Goal: Transaction & Acquisition: Purchase product/service

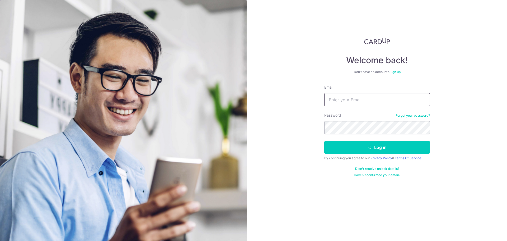
click at [371, 103] on input "Email" at bounding box center [378, 99] width 106 height 13
type input "chuayirongg@gmail.com"
click at [325, 141] on button "Log in" at bounding box center [378, 147] width 106 height 13
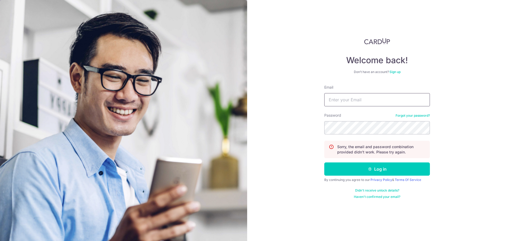
drag, startPoint x: 0, startPoint y: 0, endPoint x: 371, endPoint y: 102, distance: 384.8
click at [371, 102] on input "Email" at bounding box center [378, 99] width 106 height 13
type input "[EMAIL_ADDRESS][DOMAIN_NAME]"
click at [325, 162] on button "Log in" at bounding box center [378, 168] width 106 height 13
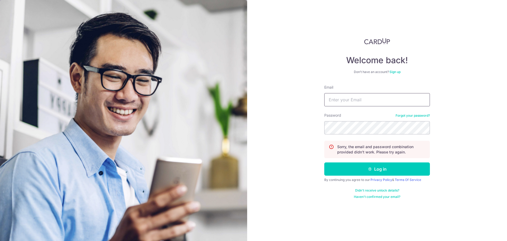
click at [373, 101] on input "Email" at bounding box center [378, 99] width 106 height 13
type input "[EMAIL_ADDRESS][DOMAIN_NAME]"
click at [325, 162] on button "Log in" at bounding box center [378, 168] width 106 height 13
click at [419, 113] on div "Password Forgot your password?" at bounding box center [378, 124] width 106 height 22
click at [419, 114] on link "Forgot your password?" at bounding box center [413, 115] width 34 height 4
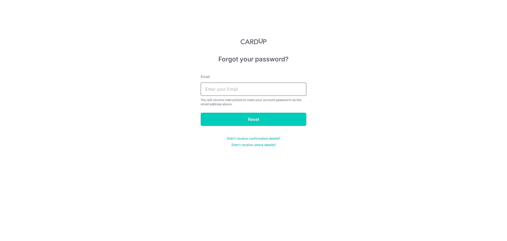
click at [273, 85] on input "text" at bounding box center [254, 88] width 106 height 13
type input "[EMAIL_ADDRESS][DOMAIN_NAME]"
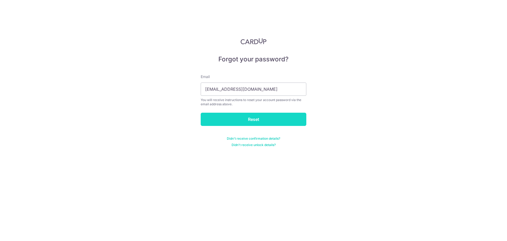
click at [269, 119] on input "Reset" at bounding box center [254, 119] width 106 height 13
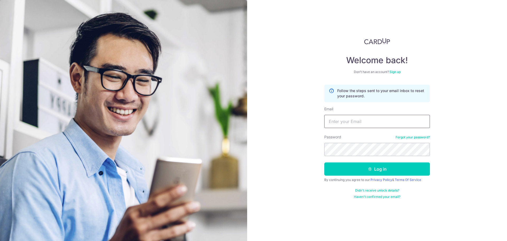
click at [343, 118] on input "Email" at bounding box center [378, 121] width 106 height 13
type input "v"
click at [361, 122] on input "v" at bounding box center [378, 121] width 106 height 13
click at [361, 122] on input "Email" at bounding box center [378, 121] width 106 height 13
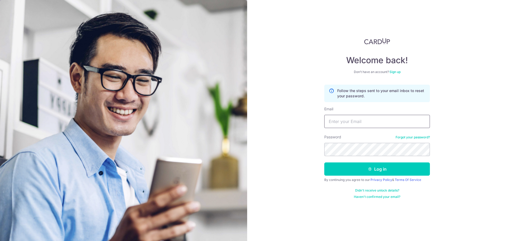
type input "[EMAIL_ADDRESS][DOMAIN_NAME]"
click at [325, 162] on button "Log in" at bounding box center [378, 168] width 106 height 13
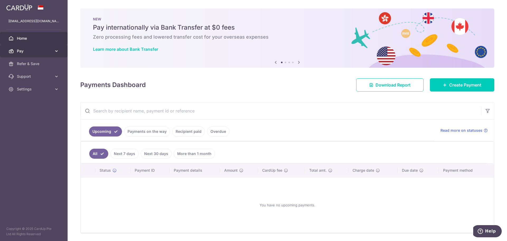
click at [57, 54] on link "Pay" at bounding box center [34, 51] width 68 height 13
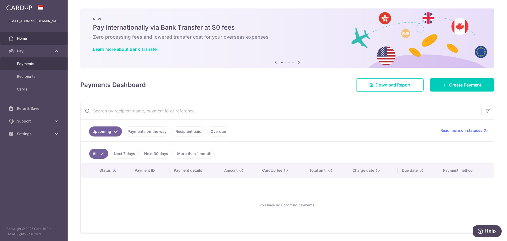
click at [47, 63] on span "Payments" at bounding box center [34, 63] width 35 height 5
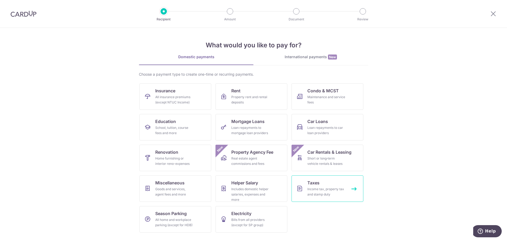
click at [324, 185] on link "Taxes Income tax, property tax and stamp duty" at bounding box center [328, 188] width 72 height 26
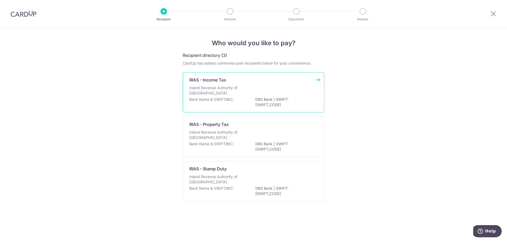
click at [258, 87] on div "Inland Revenue Authority of Singapore" at bounding box center [254, 91] width 128 height 12
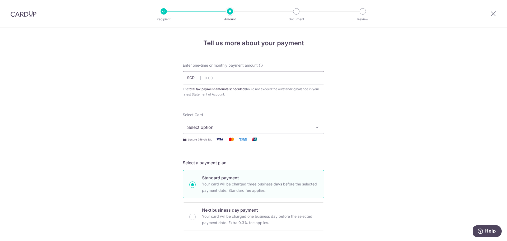
click at [239, 79] on input "text" at bounding box center [254, 77] width 142 height 13
paste input "1,941.03"
type input "1,941.03"
click at [228, 127] on span "Select option" at bounding box center [248, 127] width 123 height 6
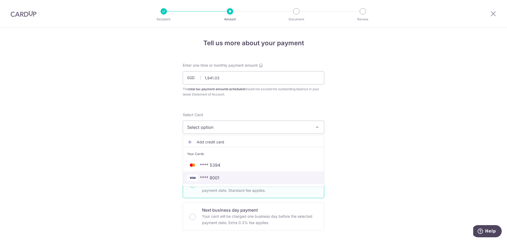
click at [219, 175] on span "**** 8001" at bounding box center [253, 177] width 133 height 6
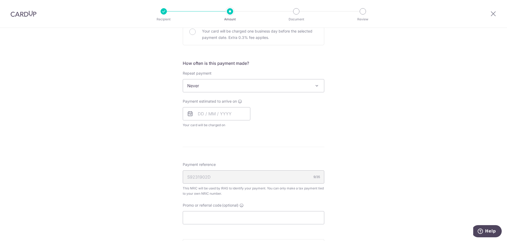
scroll to position [238, 0]
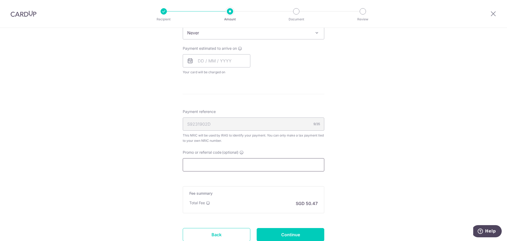
click at [210, 164] on input "Promo or referral code (optional)" at bounding box center [254, 164] width 142 height 13
paste input "VTAX25ONE"
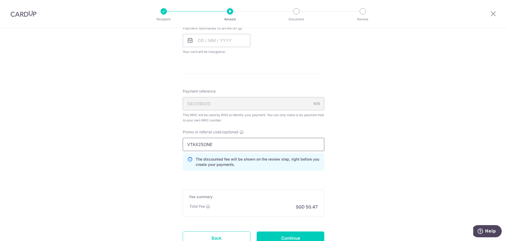
scroll to position [302, 0]
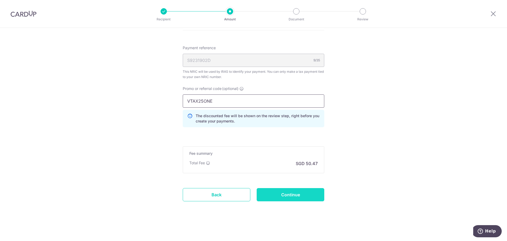
type input "VTAX25ONE"
click at [293, 193] on input "Continue" at bounding box center [291, 194] width 68 height 13
type input "Create Schedule"
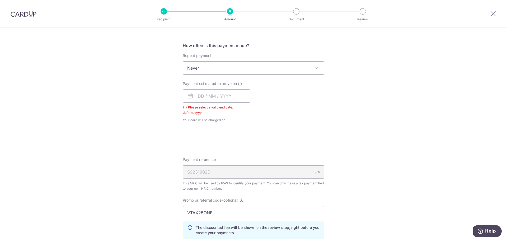
scroll to position [200, 0]
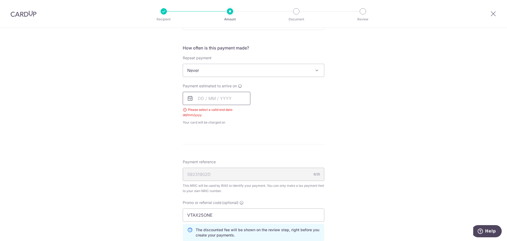
click at [241, 99] on input "text" at bounding box center [217, 98] width 68 height 13
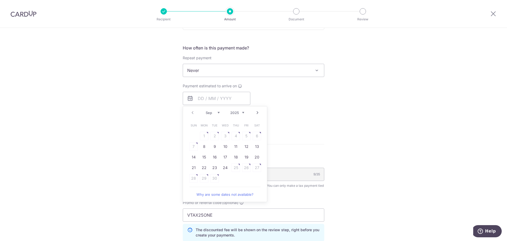
click at [297, 97] on div "Payment estimated to arrive on Prev Next Sep Oct Nov Dec 2025 2026 Sun Mon Tue …" at bounding box center [254, 104] width 148 height 42
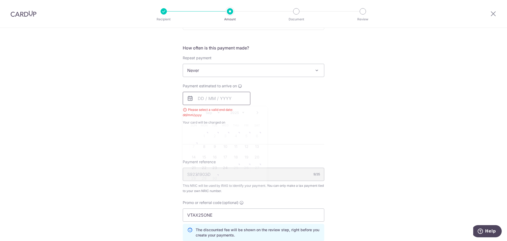
click at [231, 96] on input "text" at bounding box center [217, 98] width 68 height 13
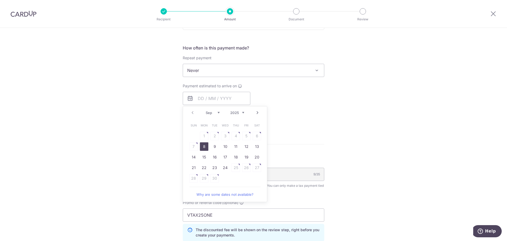
click at [200, 145] on link "8" at bounding box center [204, 146] width 8 height 8
type input "[DATE]"
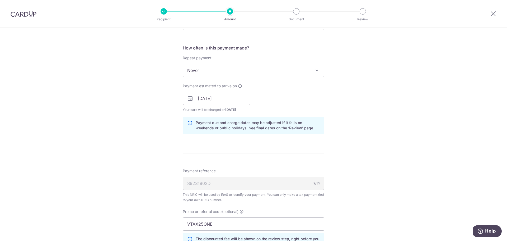
click at [221, 98] on input "[DATE]" at bounding box center [217, 98] width 68 height 13
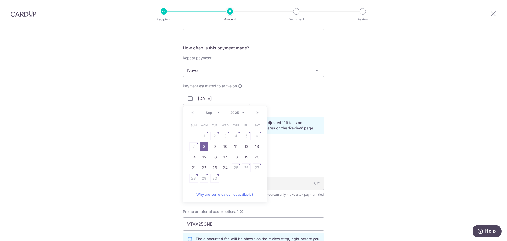
click at [331, 102] on div "Tell us more about your payment Enter one-time or monthly payment amount SGD 1,…" at bounding box center [253, 95] width 507 height 536
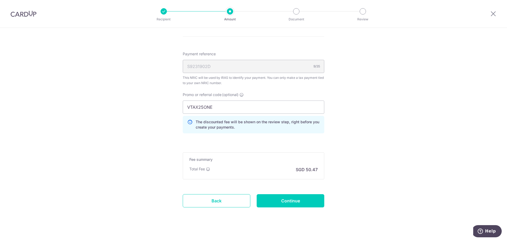
scroll to position [323, 0]
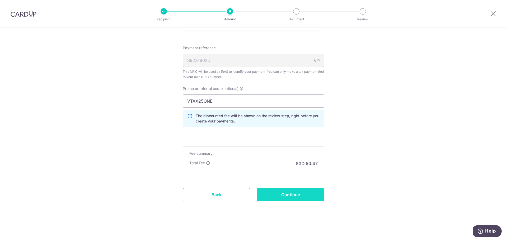
click at [291, 188] on input "Continue" at bounding box center [291, 194] width 68 height 13
type input "Create Schedule"
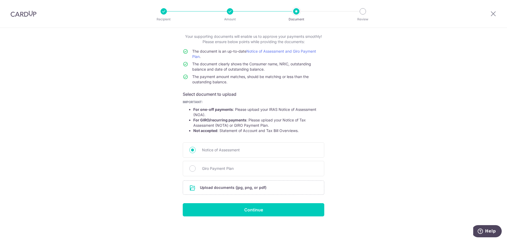
scroll to position [29, 0]
click at [230, 187] on input "file" at bounding box center [253, 187] width 141 height 14
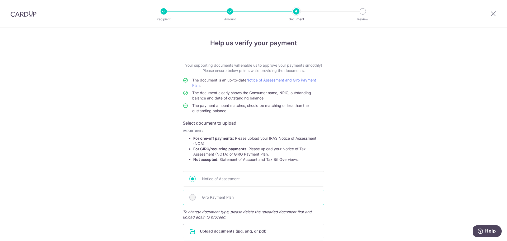
scroll to position [66, 0]
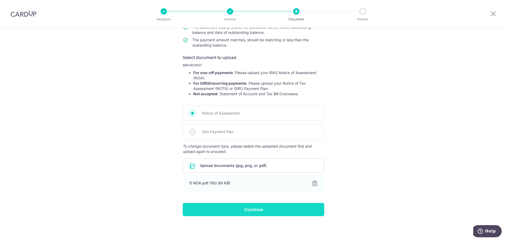
click at [251, 207] on input "Continue" at bounding box center [254, 209] width 142 height 13
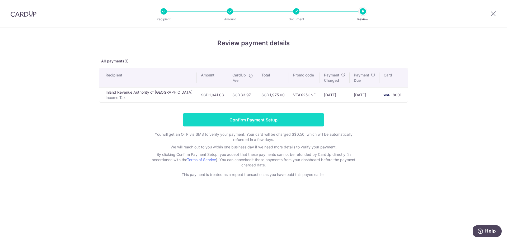
click at [267, 121] on input "Confirm Payment Setup" at bounding box center [254, 119] width 142 height 13
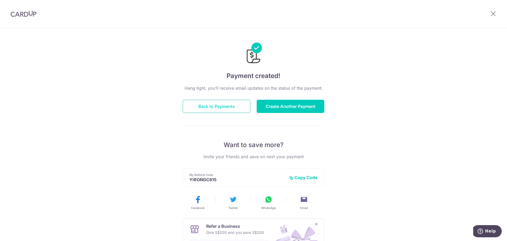
click at [225, 107] on button "Back to Payments" at bounding box center [217, 106] width 68 height 13
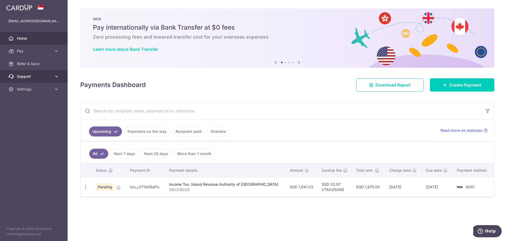
click at [41, 79] on span "Support" at bounding box center [34, 76] width 35 height 5
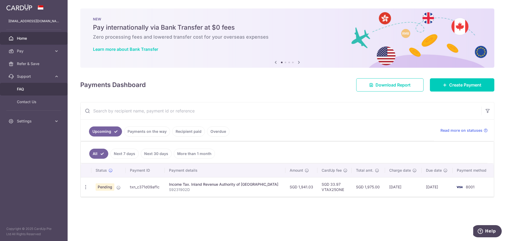
click at [38, 88] on span "FAQ" at bounding box center [34, 88] width 35 height 5
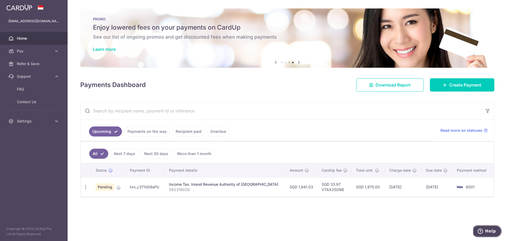
click at [492, 226] on button "Help" at bounding box center [487, 231] width 30 height 12
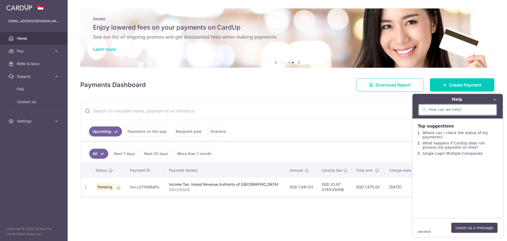
click at [458, 112] on input "search" at bounding box center [461, 109] width 64 height 5
type input "50 cents"
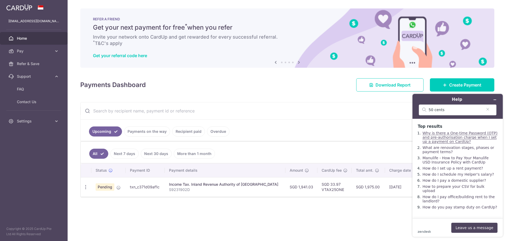
click at [469, 140] on link "Why is there a One-time Password (OTP) and pre-authorisation charge when I set …" at bounding box center [460, 137] width 75 height 13
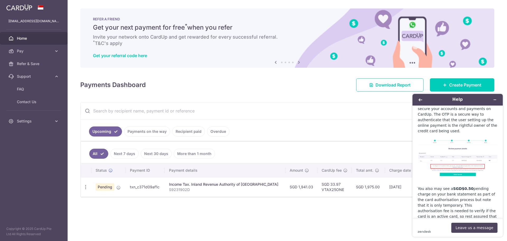
scroll to position [72, 0]
drag, startPoint x: 495, startPoint y: 103, endPoint x: 497, endPoint y: 100, distance: 4.1
click at [495, 103] on header "Help" at bounding box center [458, 100] width 90 height 12
click at [497, 100] on icon "Minimise widget" at bounding box center [495, 100] width 2 height 0
